Goal: Task Accomplishment & Management: Complete application form

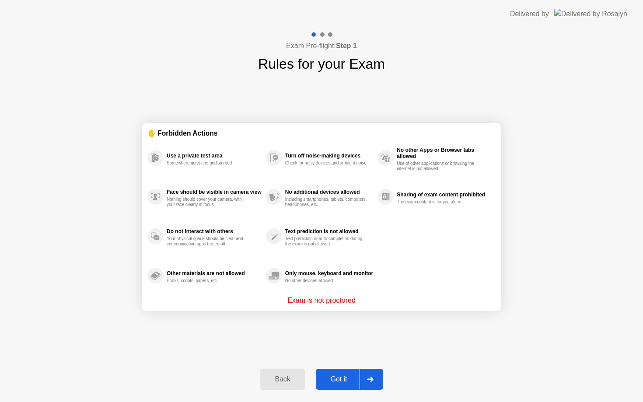
click at [339, 384] on button "Got it" at bounding box center [349, 378] width 67 height 21
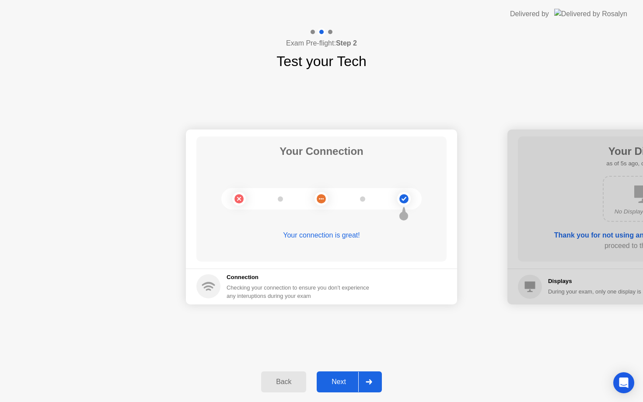
click at [339, 384] on div "Next" at bounding box center [338, 382] width 39 height 8
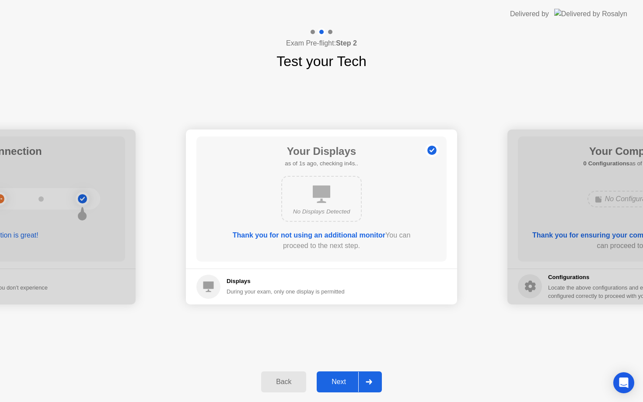
click at [339, 384] on div "Next" at bounding box center [338, 382] width 39 height 8
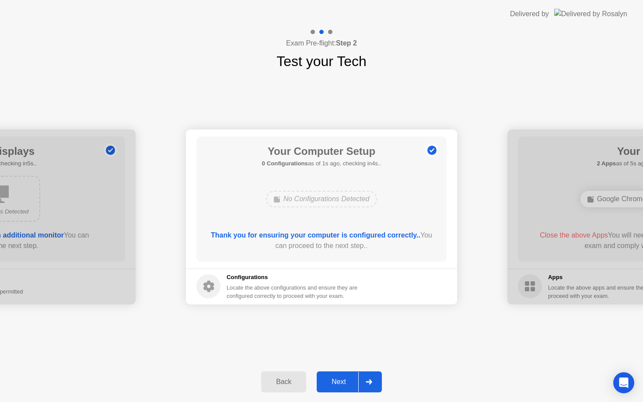
click at [339, 384] on div "Next" at bounding box center [338, 382] width 39 height 8
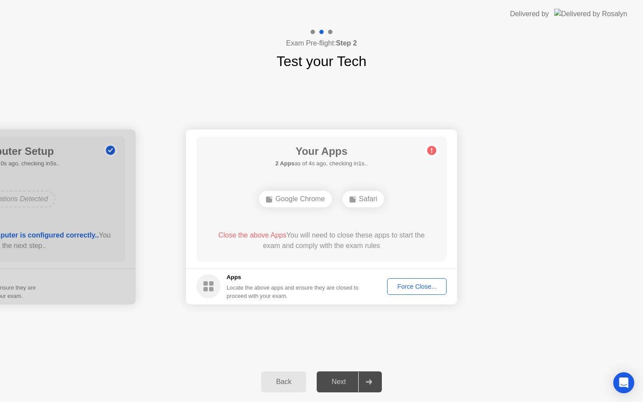
click at [421, 287] on div "Force Close..." at bounding box center [416, 286] width 53 height 7
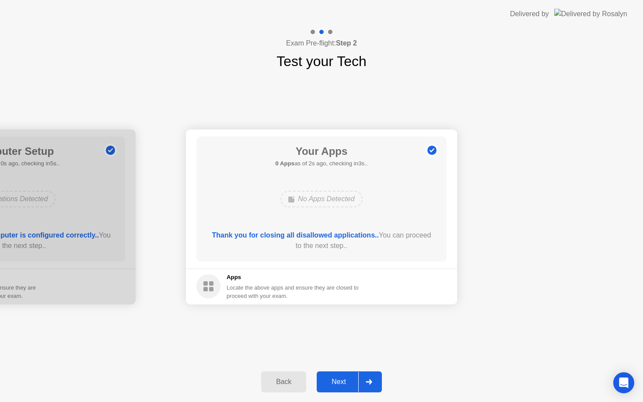
click at [339, 382] on div "Next" at bounding box center [338, 382] width 39 height 8
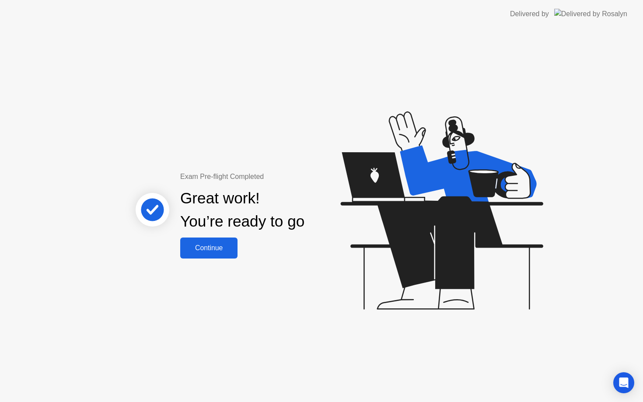
click at [220, 247] on div "Continue" at bounding box center [209, 248] width 52 height 8
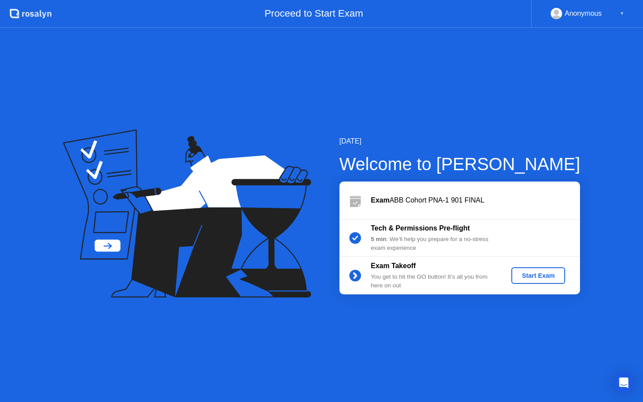
click at [552, 277] on div "Start Exam" at bounding box center [537, 275] width 47 height 7
